Goal: Find specific page/section: Find specific page/section

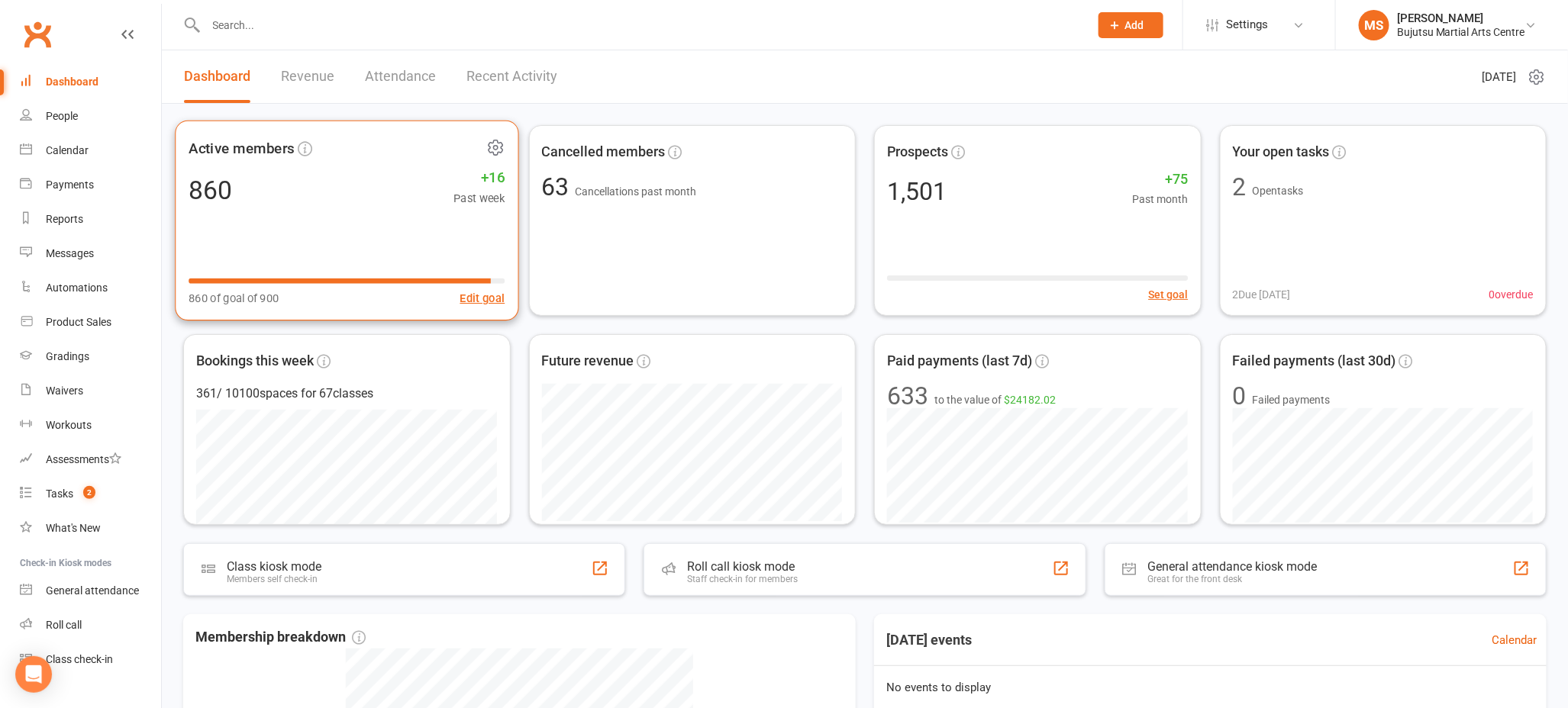
click at [357, 196] on div "860 +16 Past week" at bounding box center [346, 189] width 316 height 34
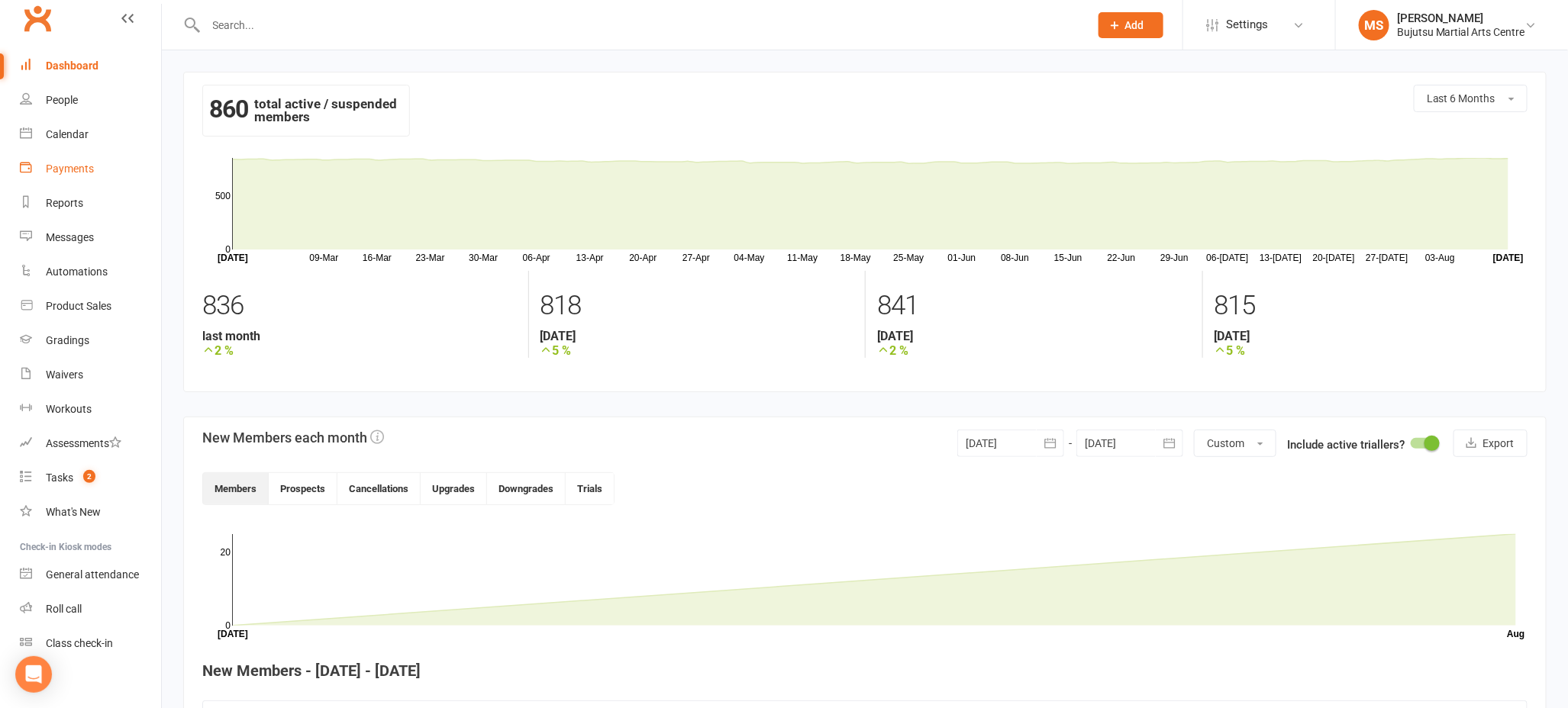
scroll to position [25, 0]
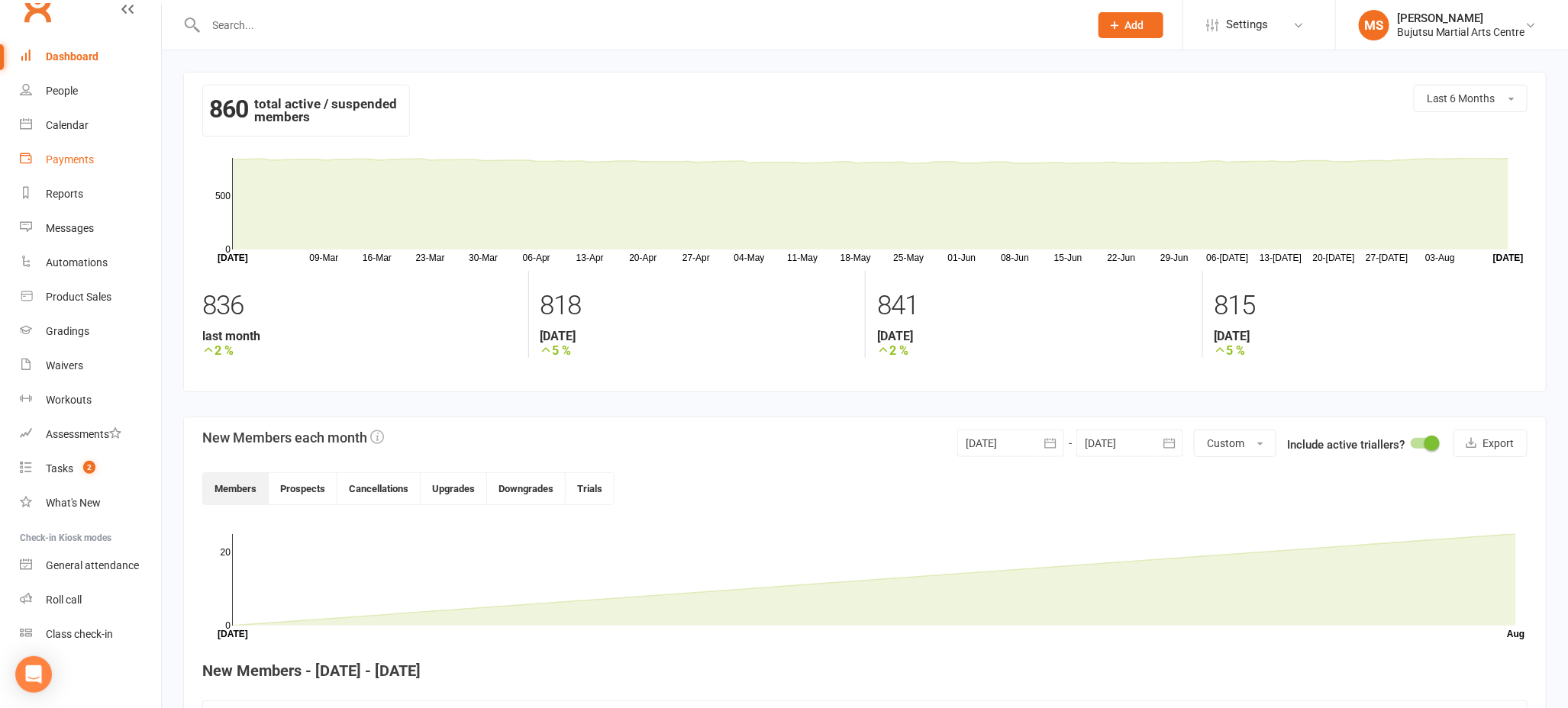
click at [59, 159] on div "Payments" at bounding box center [69, 160] width 48 height 13
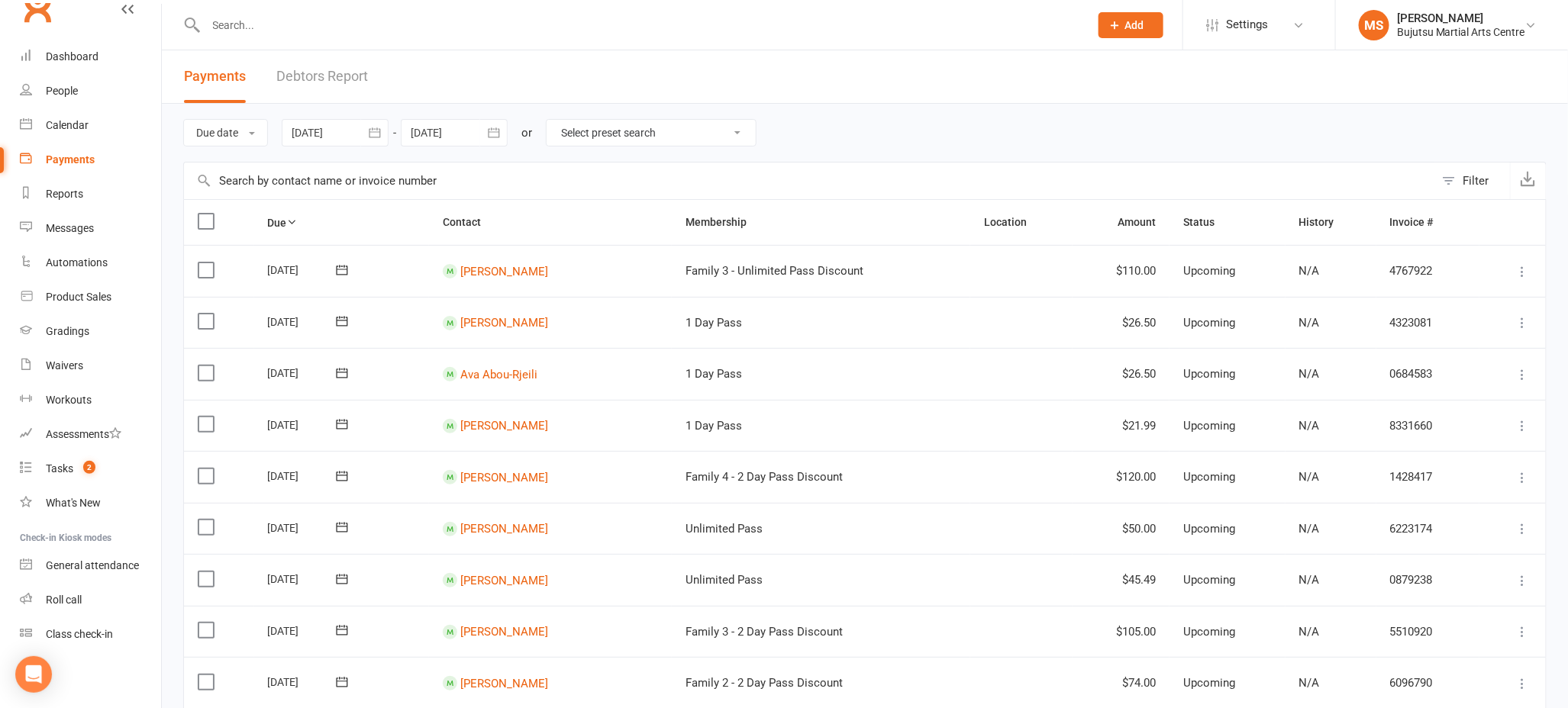
click at [353, 136] on div at bounding box center [335, 133] width 106 height 27
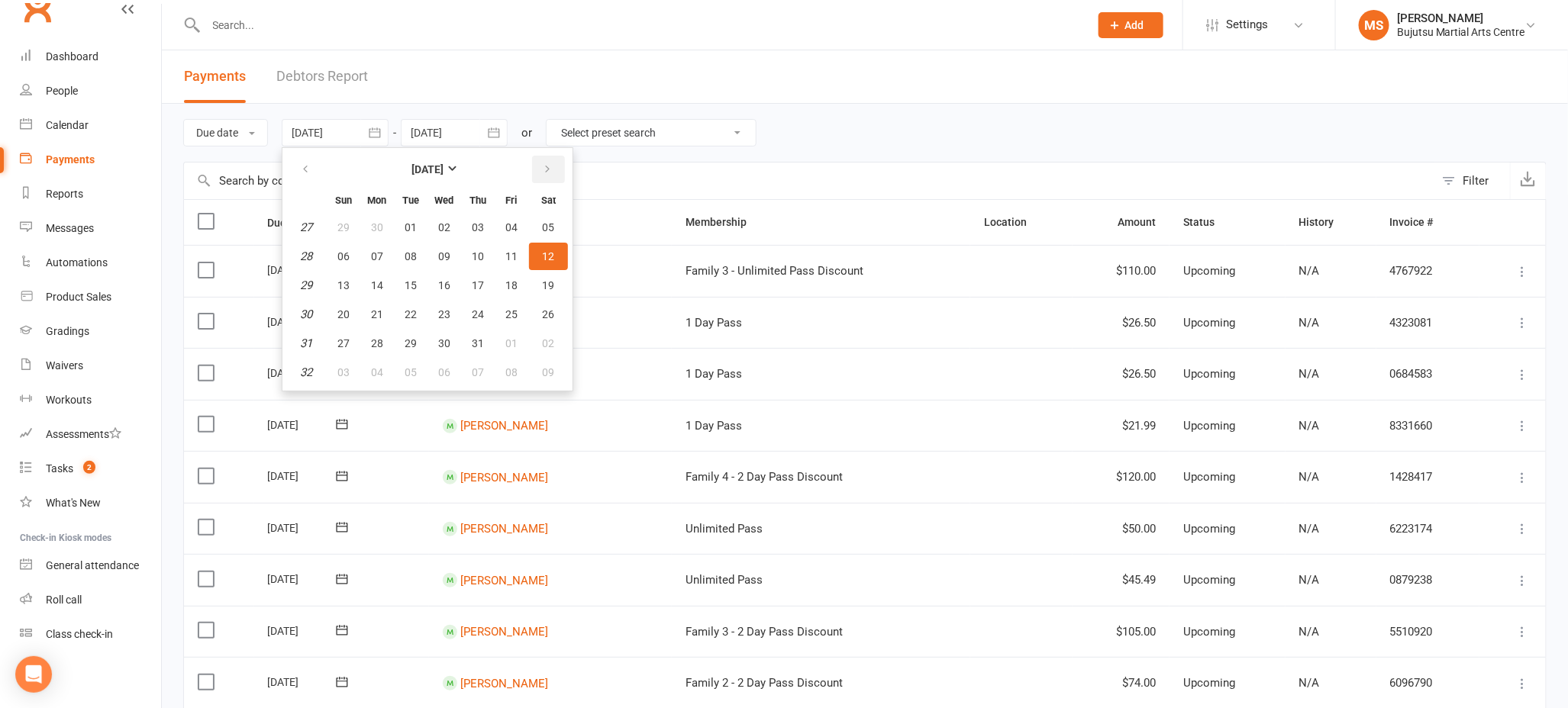
click at [544, 163] on icon "button" at bounding box center [548, 170] width 11 height 13
click at [510, 253] on span "10" at bounding box center [512, 257] width 13 height 13
type input "[DATE]"
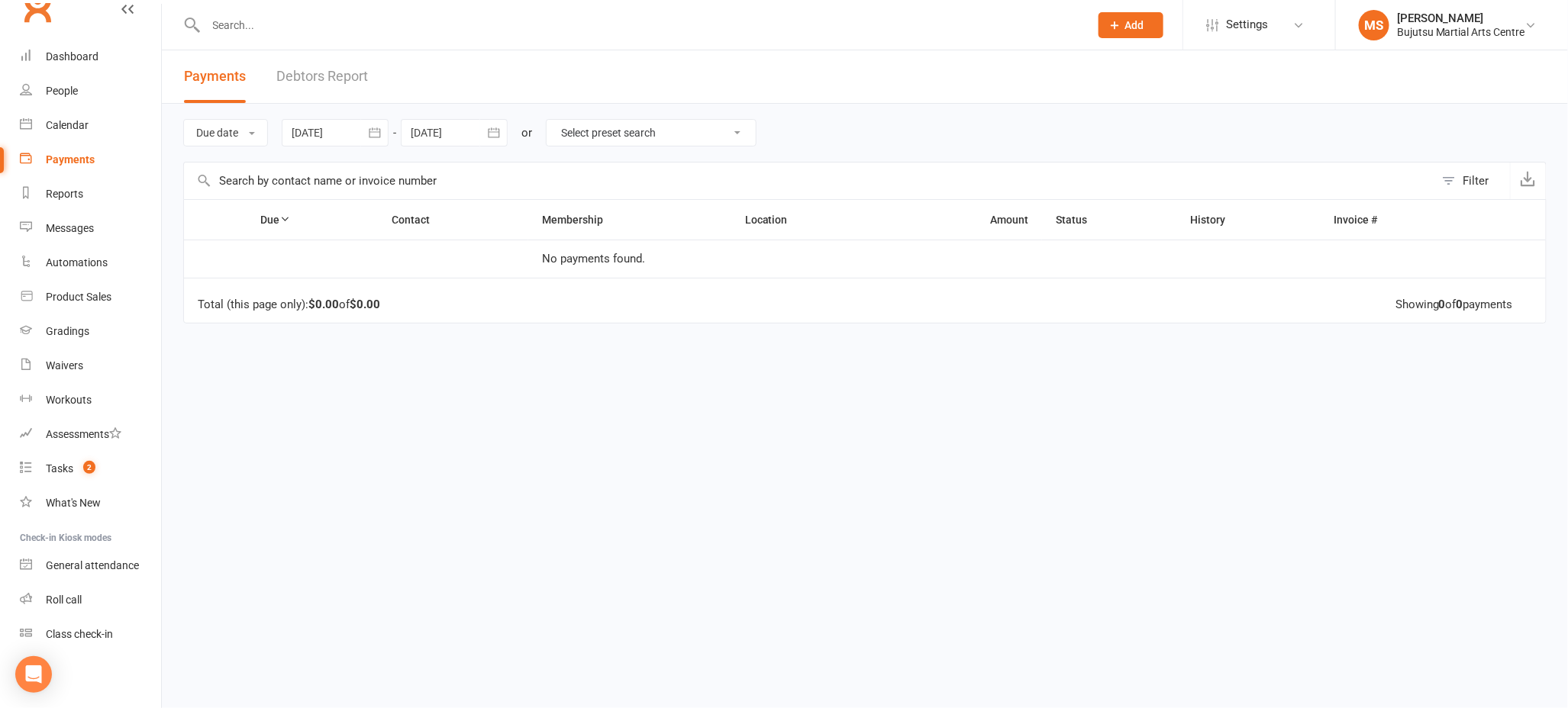
click at [475, 131] on div at bounding box center [454, 133] width 106 height 27
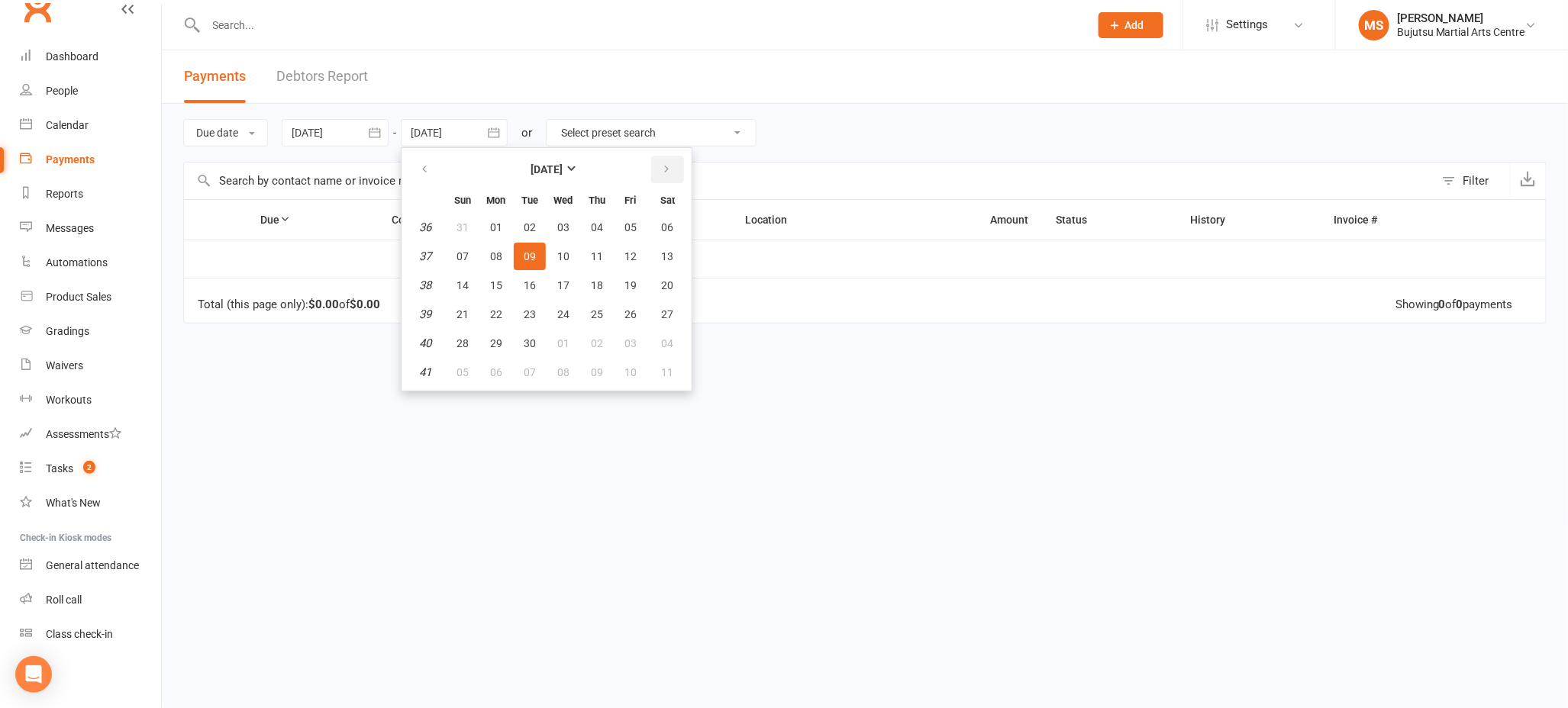
click at [674, 170] on button "button" at bounding box center [668, 170] width 32 height 27
click at [630, 256] on span "10" at bounding box center [631, 257] width 13 height 13
type input "[DATE]"
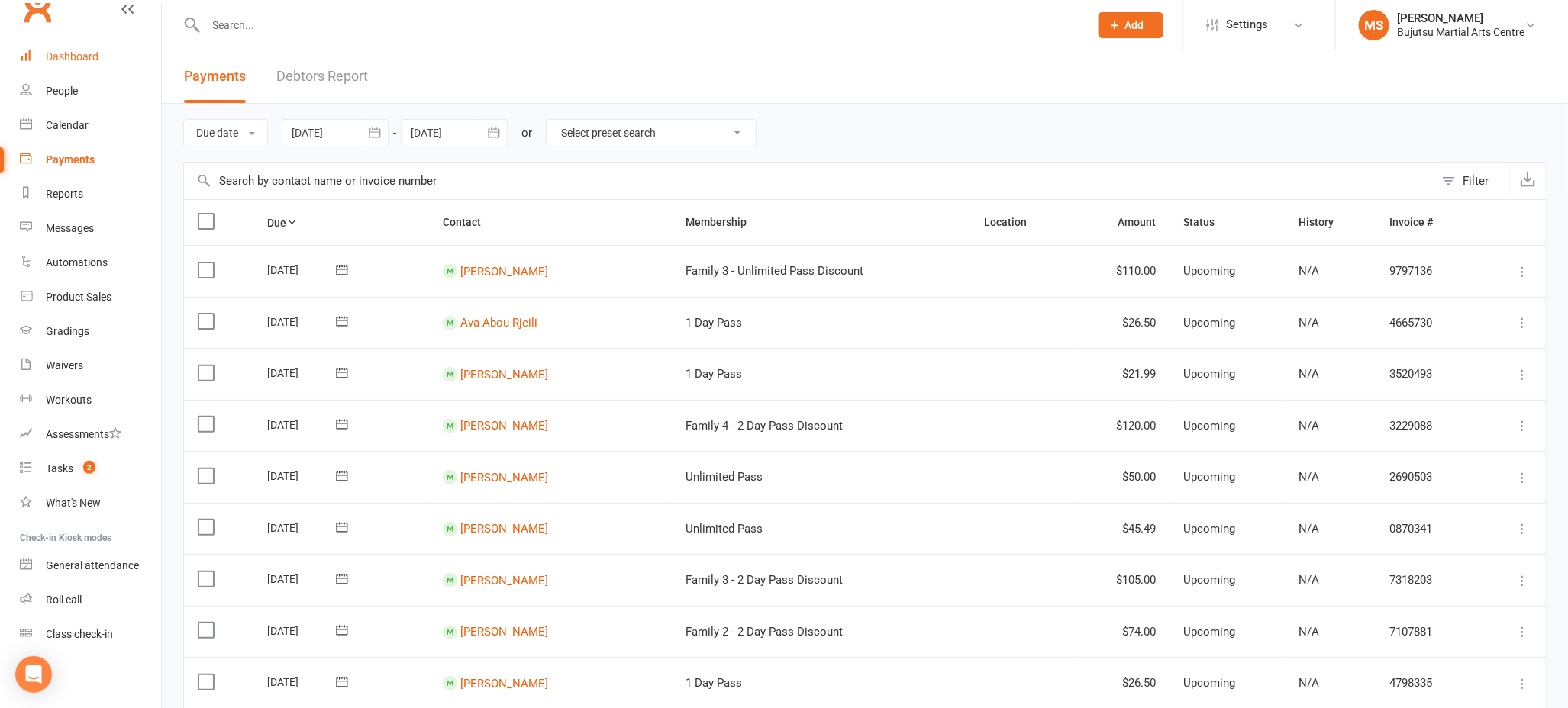
click at [71, 46] on link "Dashboard" at bounding box center [90, 57] width 142 height 34
